Goal: Register for event/course

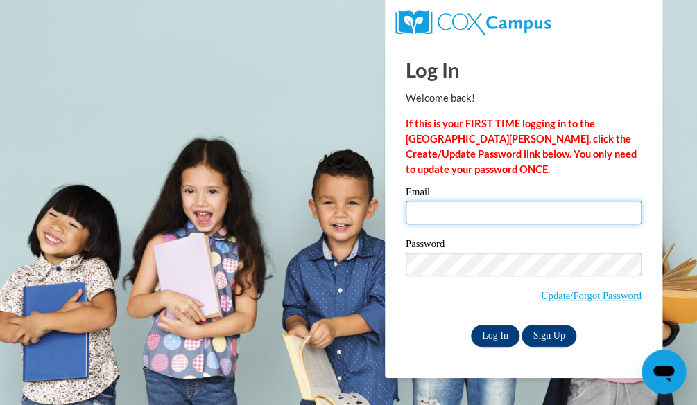
type input "ashleycarter899@gmail.com"
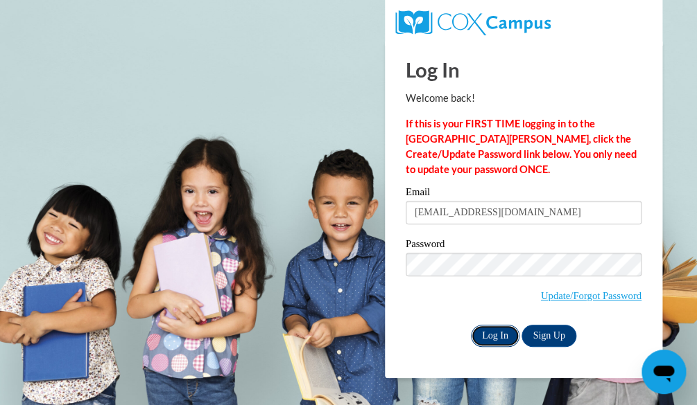
click at [500, 336] on input "Log In" at bounding box center [495, 336] width 49 height 22
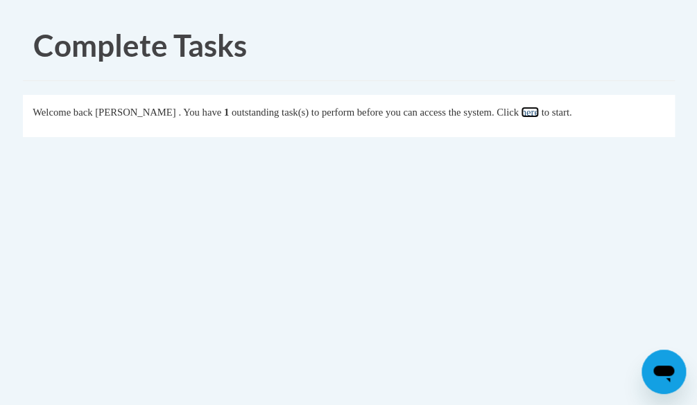
click at [538, 112] on link "here" at bounding box center [529, 112] width 17 height 11
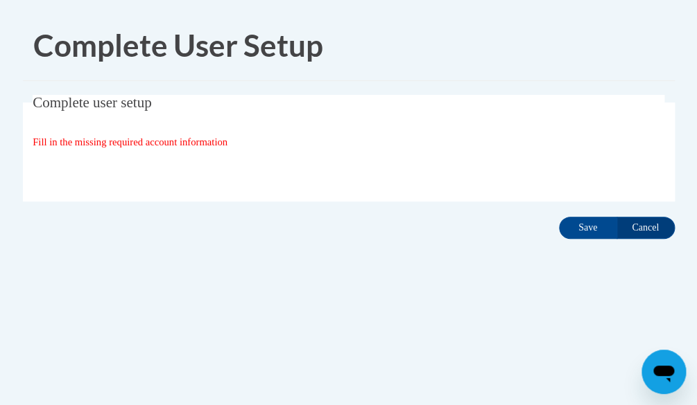
click at [641, 241] on div "Complete user setup Fill in the missing required account information User Profi…" at bounding box center [348, 170] width 672 height 150
click at [641, 233] on input "Cancel" at bounding box center [645, 228] width 58 height 22
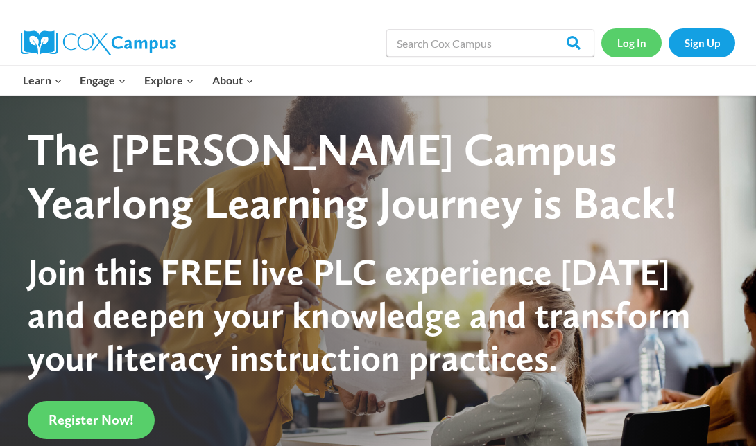
click at [609, 30] on link "Log In" at bounding box center [631, 42] width 60 height 28
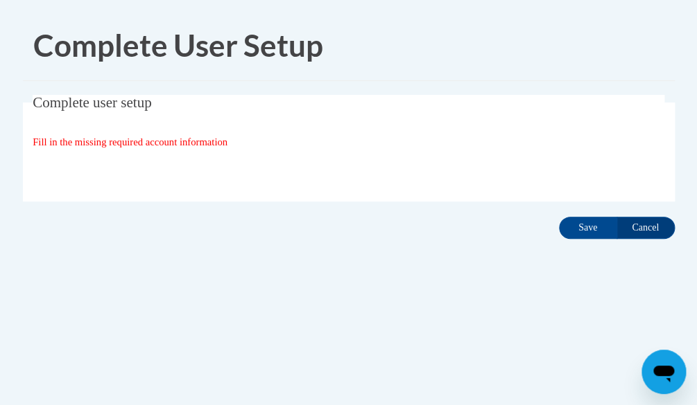
click at [620, 211] on div "Complete user setup Fill in the missing required account information User Profi…" at bounding box center [348, 170] width 672 height 150
click at [596, 232] on input "Save" at bounding box center [588, 228] width 58 height 22
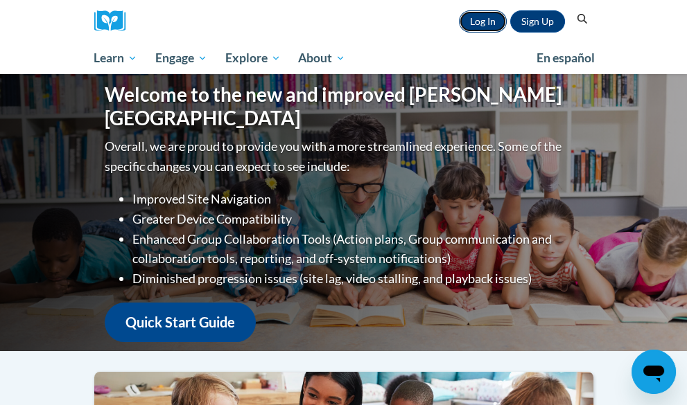
click at [507, 28] on link "Log In" at bounding box center [483, 21] width 48 height 22
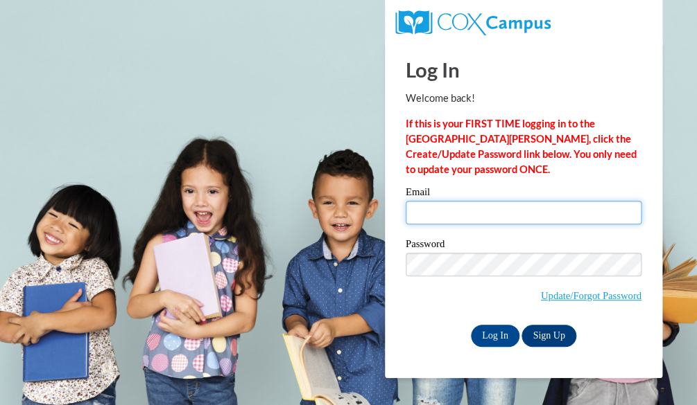
click at [496, 204] on input "Email" at bounding box center [523, 213] width 236 height 24
type input "[EMAIL_ADDRESS][DOMAIN_NAME]"
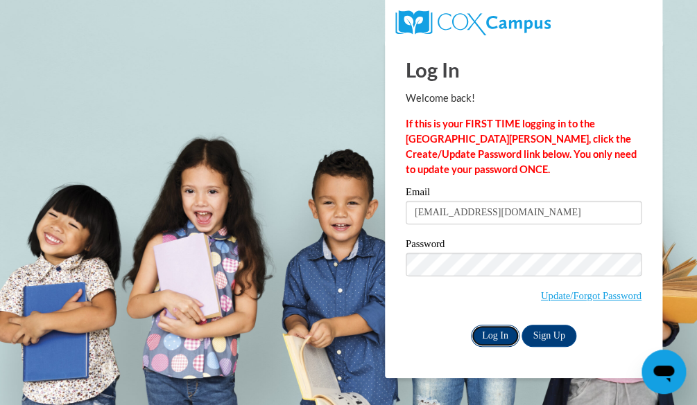
click at [494, 331] on input "Log In" at bounding box center [495, 336] width 49 height 22
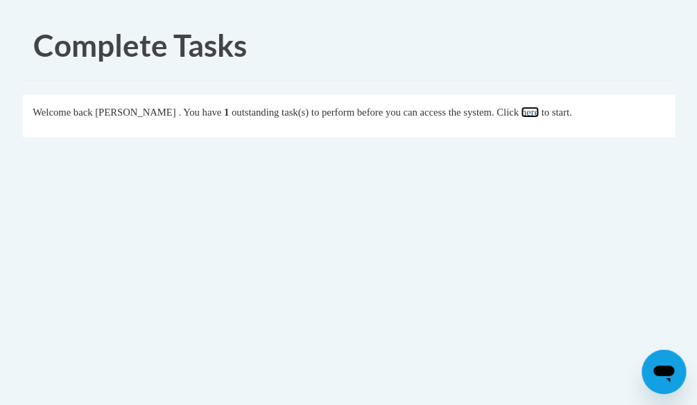
click at [538, 114] on link "here" at bounding box center [529, 112] width 17 height 11
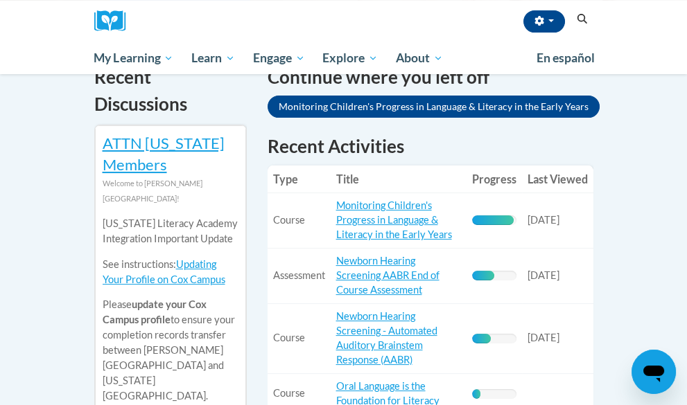
scroll to position [491, 0]
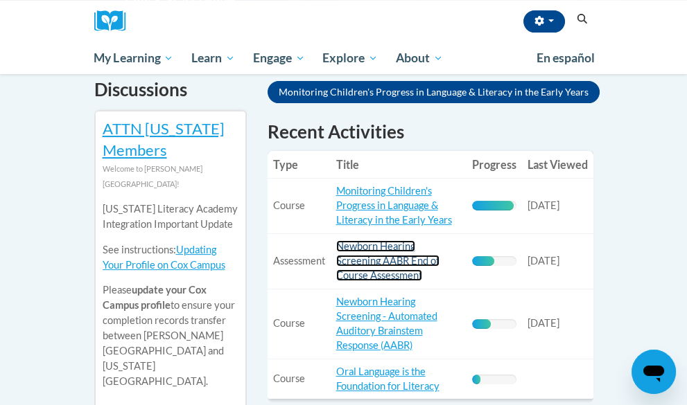
click at [349, 241] on link "Newborn Hearing Screening AABR End of Course Assessment" at bounding box center [387, 261] width 103 height 41
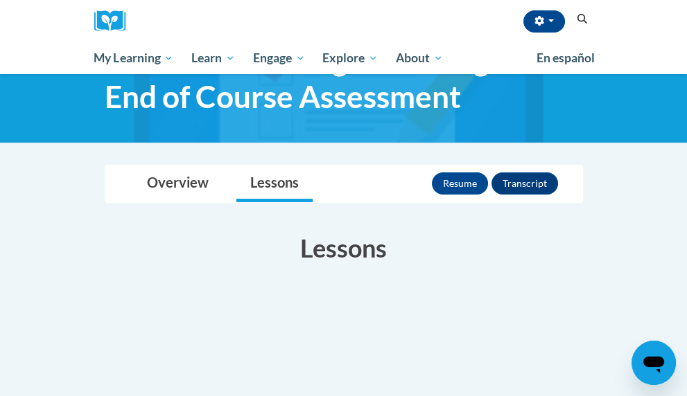
scroll to position [78, 0]
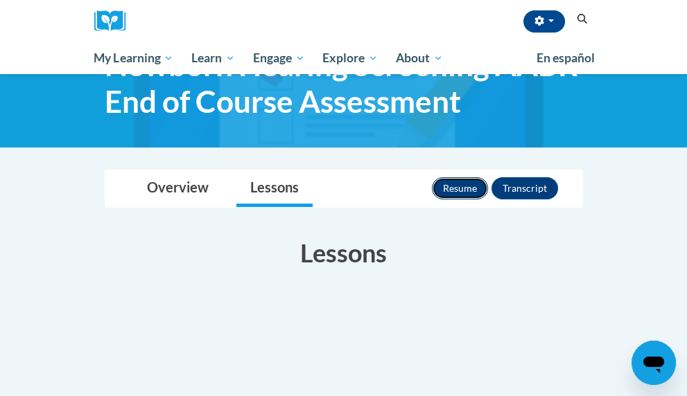
click at [488, 179] on button "Resume" at bounding box center [460, 188] width 56 height 22
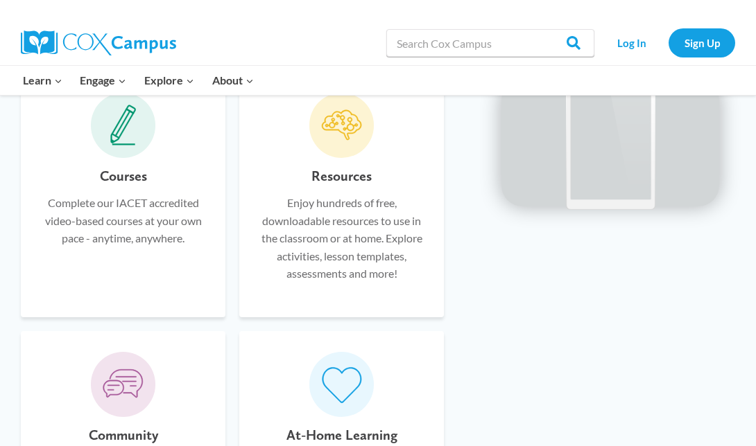
scroll to position [915, 0]
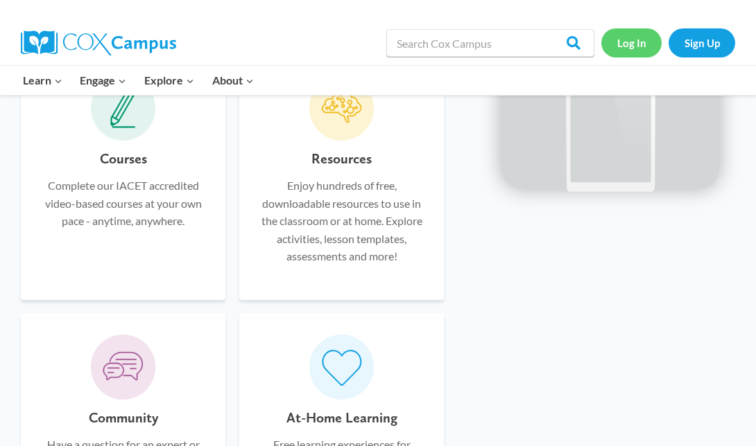
click at [627, 51] on link "Log In" at bounding box center [631, 42] width 60 height 28
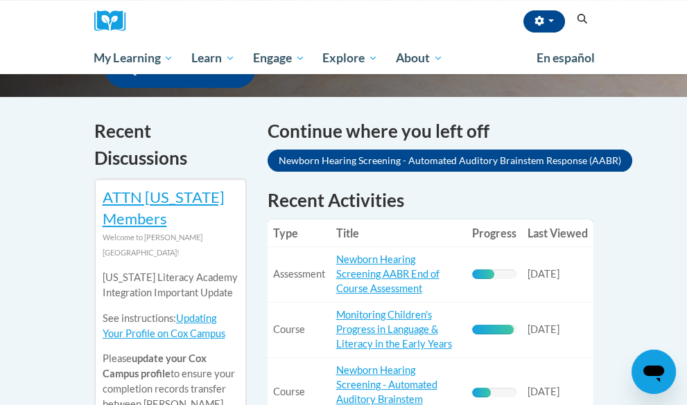
scroll to position [419, 0]
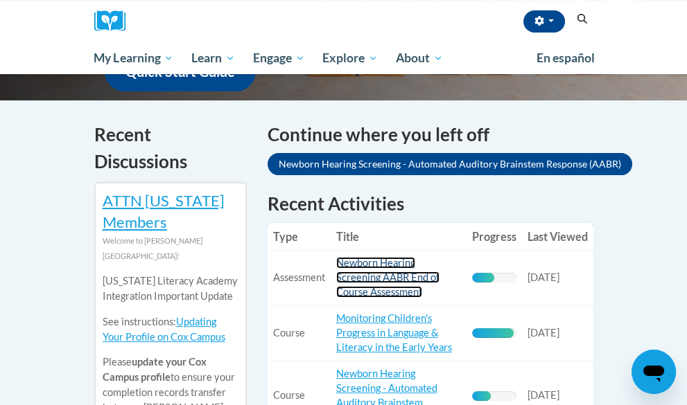
click at [341, 257] on link "Newborn Hearing Screening AABR End of Course Assessment" at bounding box center [387, 277] width 103 height 41
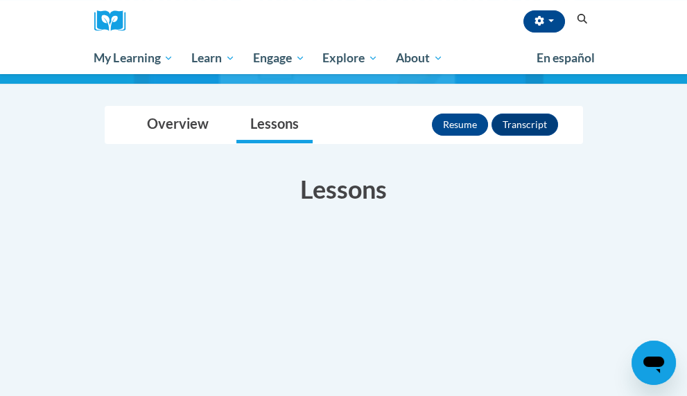
scroll to position [140, 0]
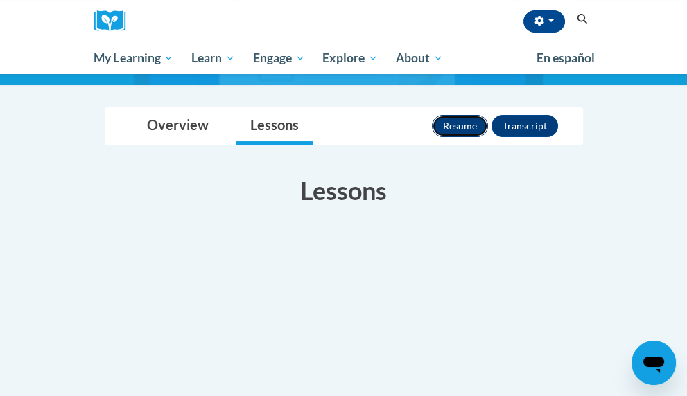
click at [488, 132] on button "Resume" at bounding box center [460, 126] width 56 height 22
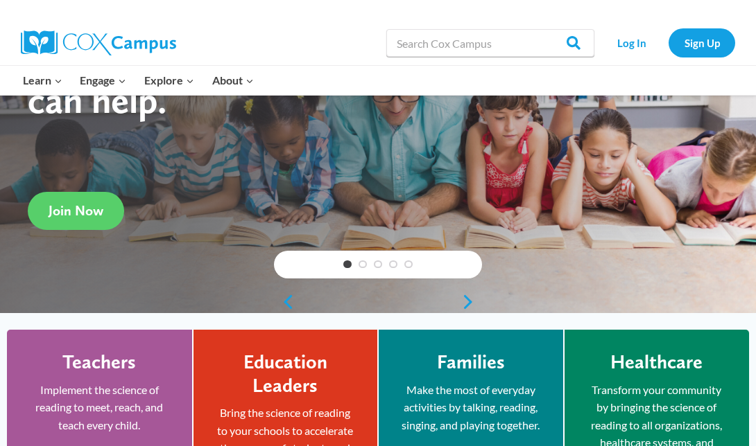
scroll to position [166, 0]
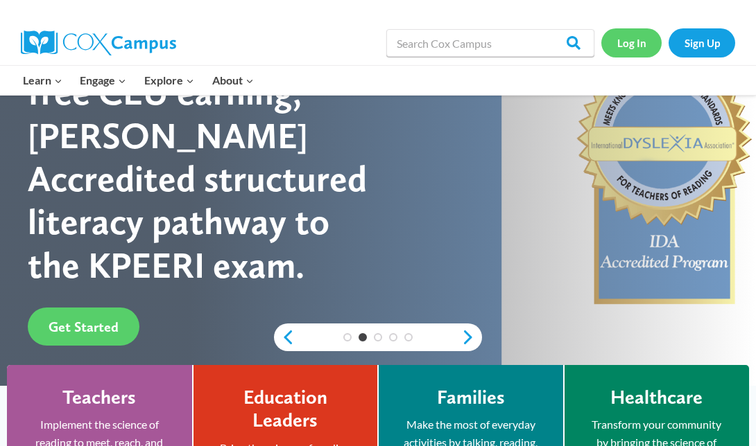
click at [651, 55] on link "Log In" at bounding box center [631, 42] width 60 height 28
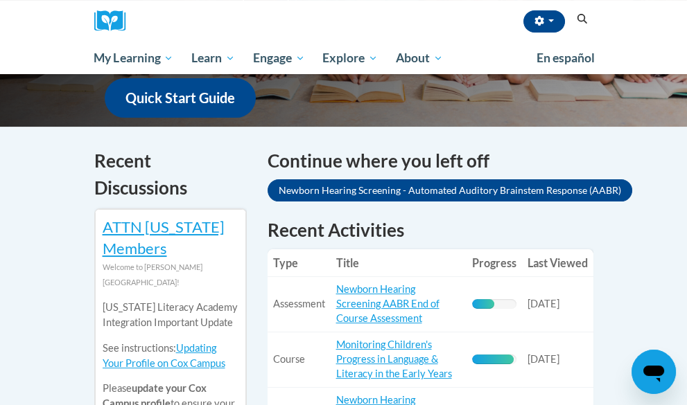
scroll to position [429, 0]
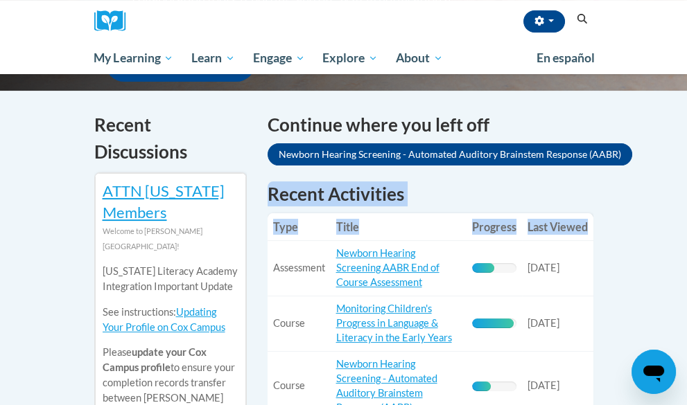
drag, startPoint x: 686, startPoint y: 106, endPoint x: 655, endPoint y: 189, distance: 88.6
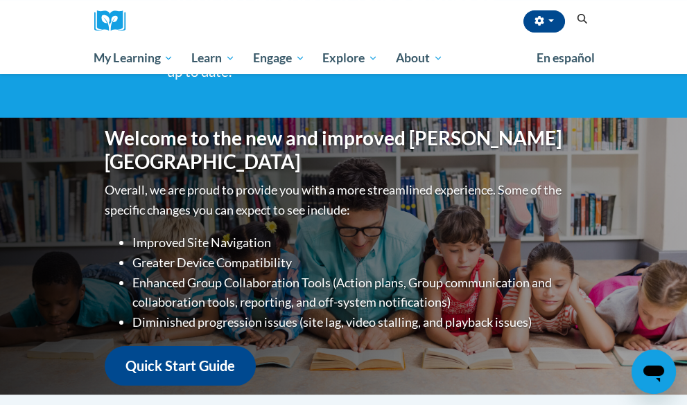
scroll to position [0, 0]
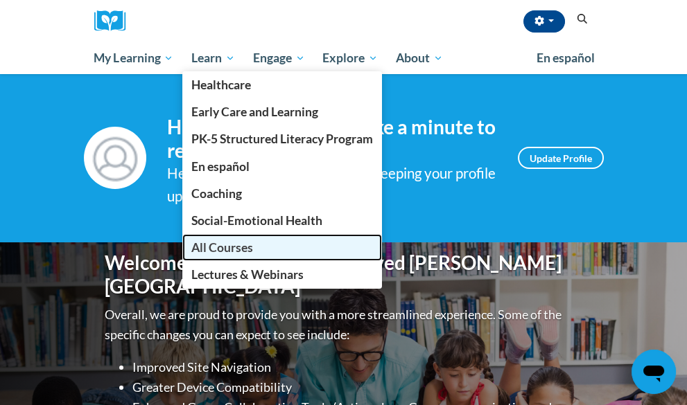
click at [191, 250] on span "All Courses" at bounding box center [222, 248] width 62 height 15
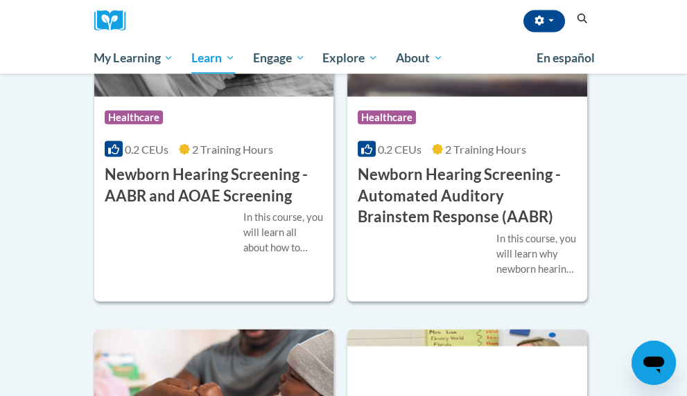
scroll to position [3856, 0]
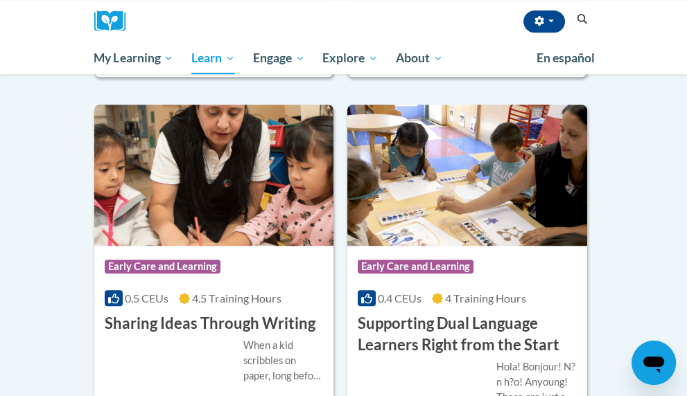
scroll to position [1815, 13]
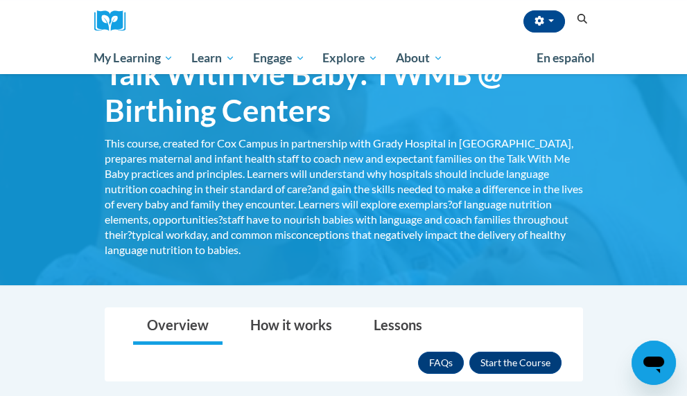
scroll to position [50, 0]
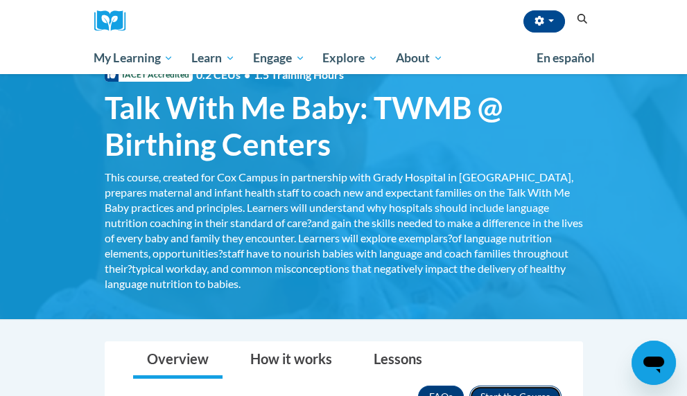
click at [561, 386] on button "Enroll" at bounding box center [515, 397] width 92 height 22
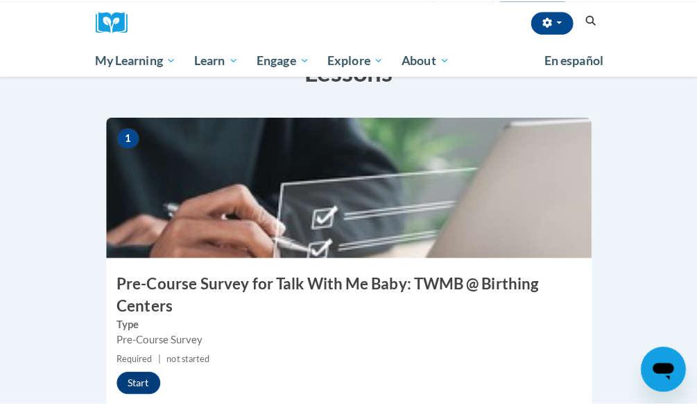
scroll to position [363, 0]
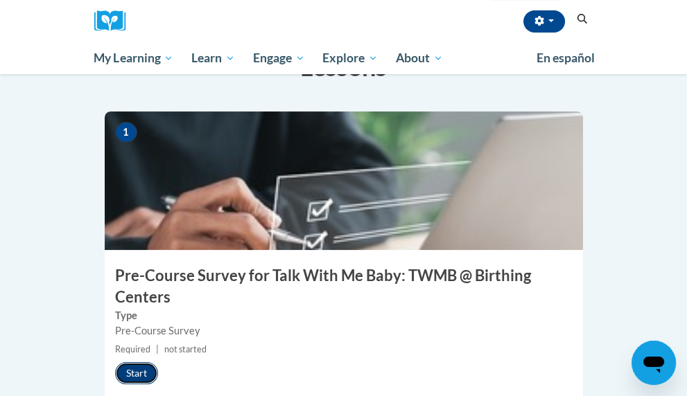
click at [115, 363] on button "Start" at bounding box center [136, 374] width 43 height 22
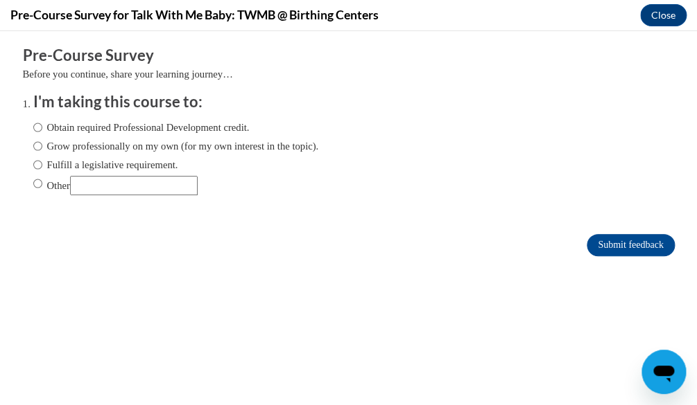
scroll to position [0, 0]
click at [33, 180] on input "Other" at bounding box center [37, 183] width 9 height 15
radio input "true"
click at [40, 132] on label "Obtain required Professional Development credit." at bounding box center [141, 127] width 216 height 15
drag, startPoint x: 40, startPoint y: 132, endPoint x: 26, endPoint y: 125, distance: 14.9
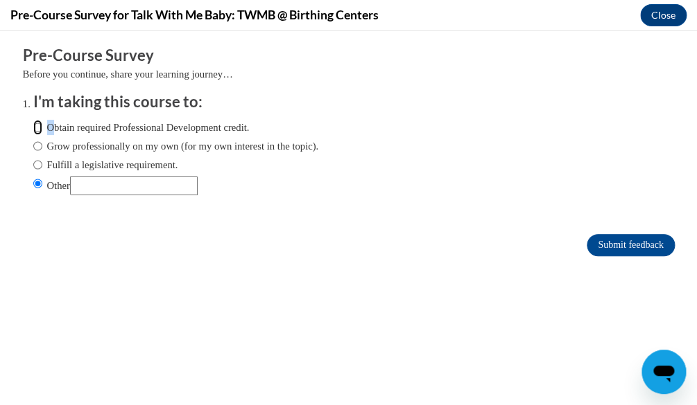
click at [33, 125] on input "Obtain required Professional Development credit." at bounding box center [37, 127] width 9 height 15
radio input "true"
click at [33, 139] on input "Grow professionally on my own (for my own interest in the topic)." at bounding box center [37, 146] width 9 height 15
radio input "true"
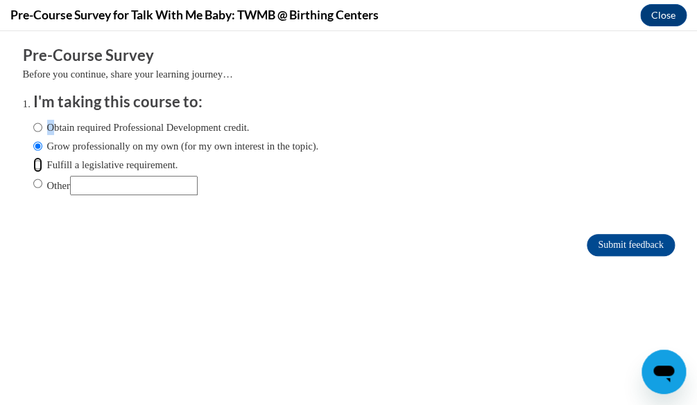
click at [33, 157] on input "Fulfill a legislative requirement." at bounding box center [37, 164] width 9 height 15
radio input "true"
click at [33, 176] on input "Other" at bounding box center [37, 183] width 9 height 15
radio input "true"
click at [33, 125] on input "Obtain required Professional Development credit." at bounding box center [37, 127] width 9 height 15
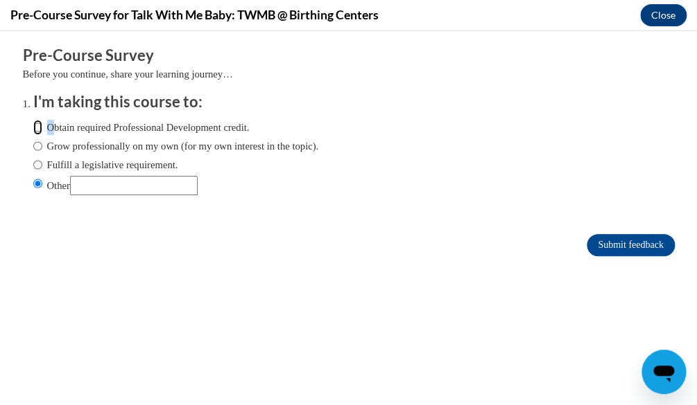
radio input "true"
click at [625, 241] on input "Submit feedback" at bounding box center [629, 245] width 87 height 22
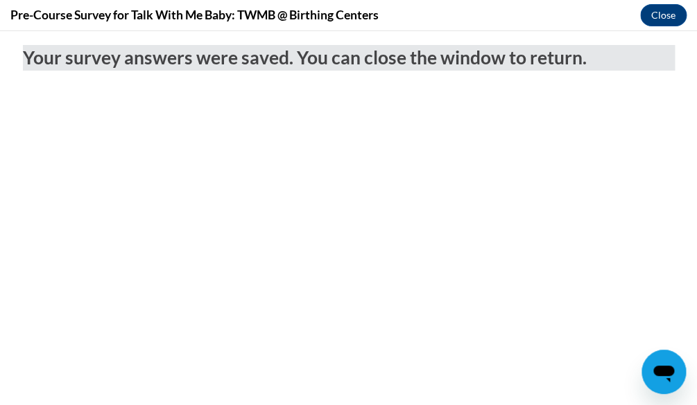
scroll to position [0, 0]
click at [658, 7] on button "Close" at bounding box center [663, 15] width 46 height 22
